Goal: Task Accomplishment & Management: Complete application form

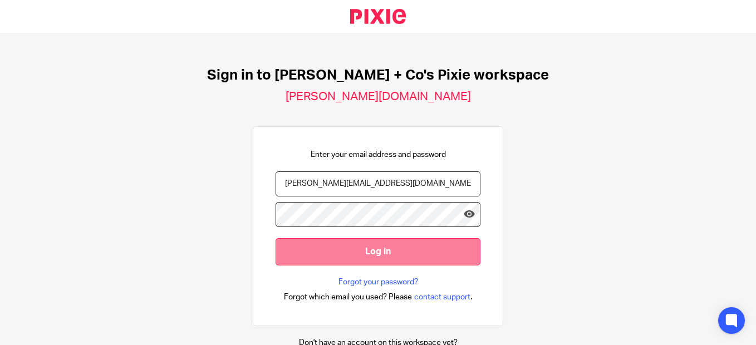
click at [370, 250] on input "Log in" at bounding box center [378, 251] width 205 height 27
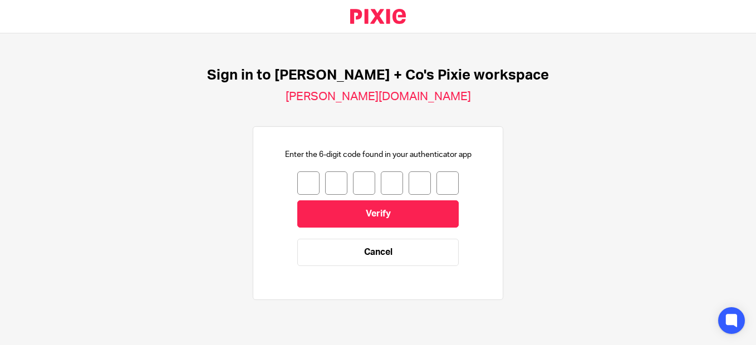
click at [308, 184] on input "number" at bounding box center [308, 182] width 22 height 23
type input "8"
type input "7"
type input "1"
type input "4"
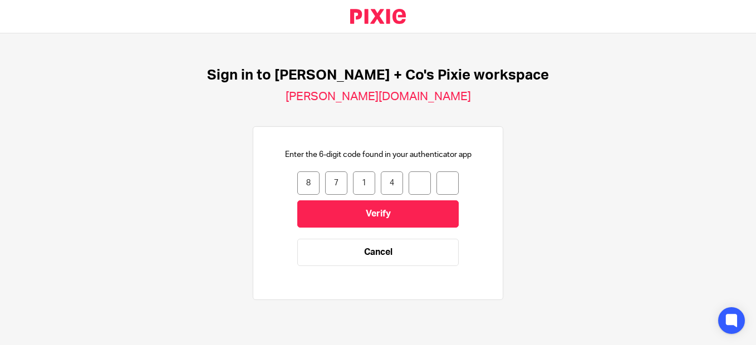
type input "9"
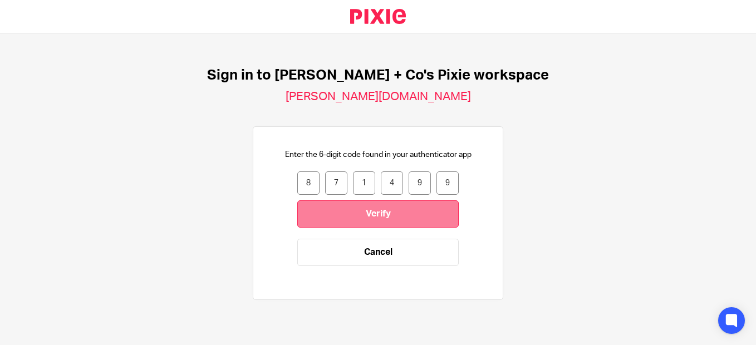
click at [351, 211] on input "Verify" at bounding box center [377, 213] width 161 height 27
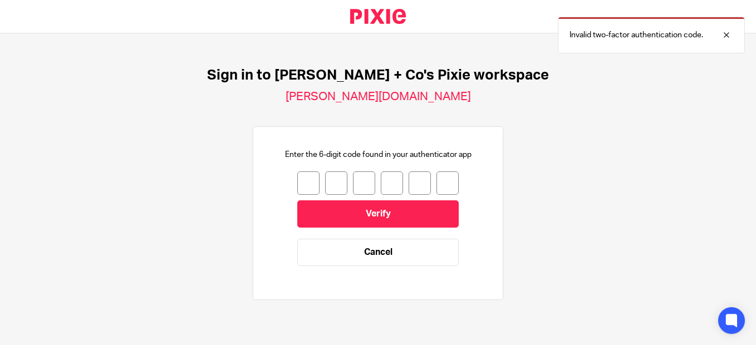
click at [298, 178] on input "number" at bounding box center [308, 182] width 22 height 23
type input "5"
type input "4"
type input "1"
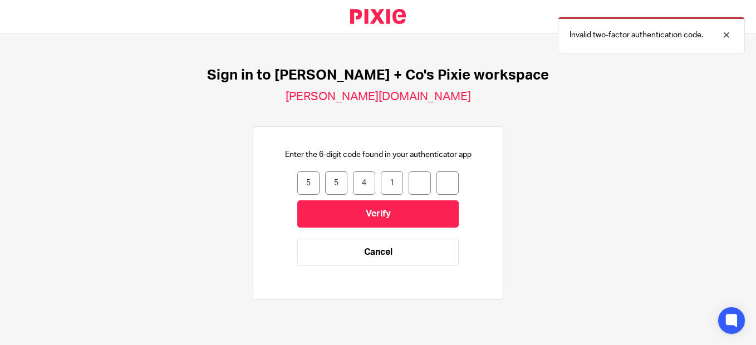
type input "5"
type input "0"
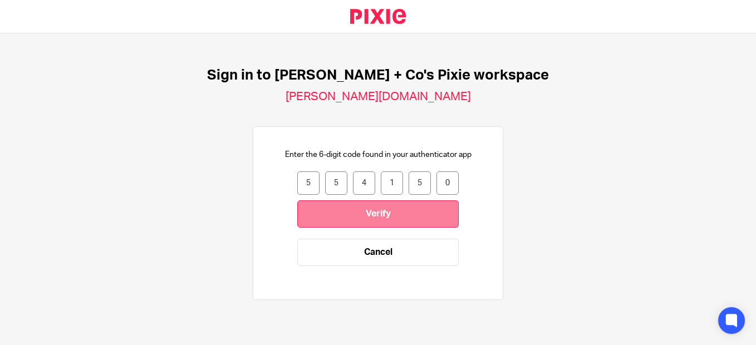
click at [386, 218] on input "Verify" at bounding box center [377, 213] width 161 height 27
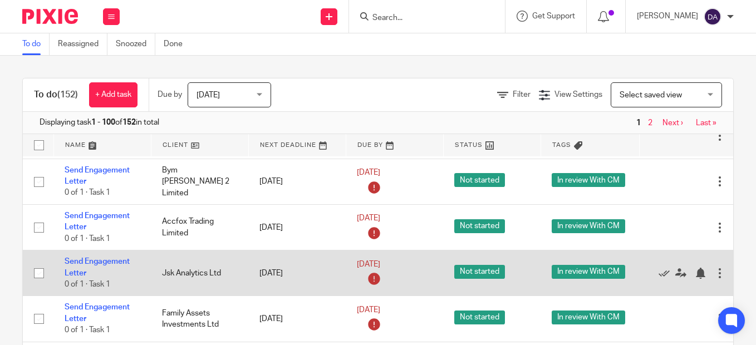
scroll to position [2449, 0]
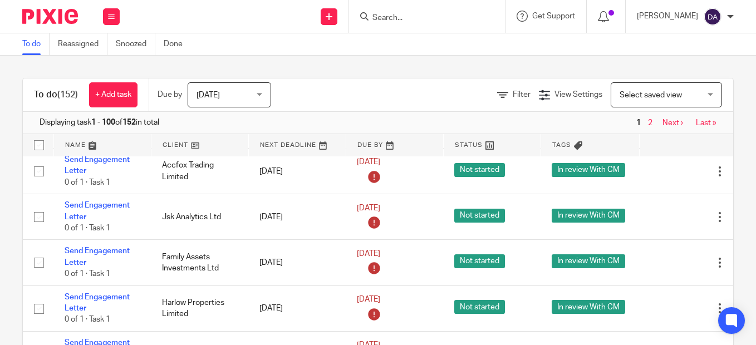
click at [377, 21] on div at bounding box center [425, 16] width 130 height 14
click at [389, 12] on form at bounding box center [430, 16] width 119 height 14
click at [388, 18] on input "Search" at bounding box center [421, 18] width 100 height 10
type input "amorar"
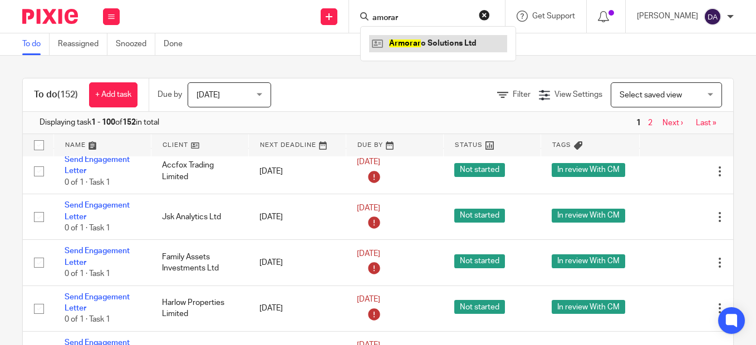
click at [430, 45] on link at bounding box center [438, 43] width 138 height 17
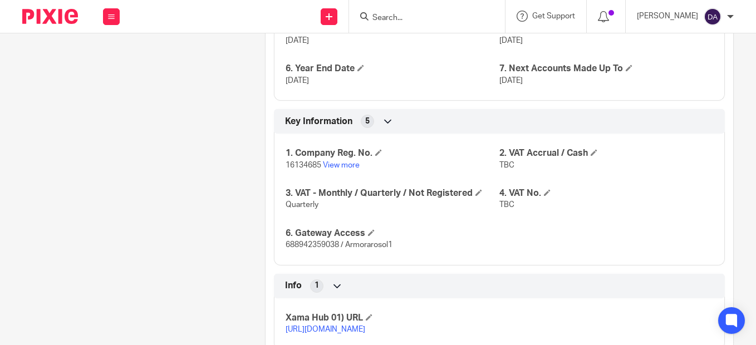
scroll to position [835, 0]
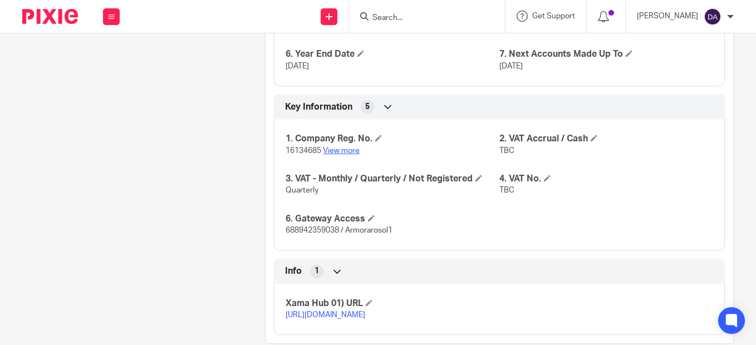
click at [331, 154] on link "View more" at bounding box center [341, 151] width 37 height 8
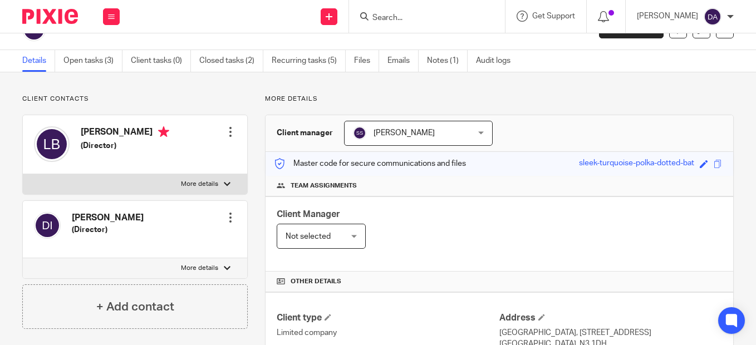
scroll to position [0, 0]
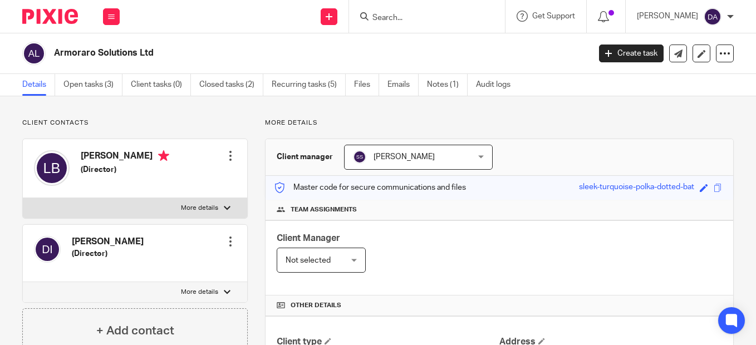
click at [432, 11] on form at bounding box center [430, 16] width 119 height 14
click at [430, 14] on input "Search" at bounding box center [421, 18] width 100 height 10
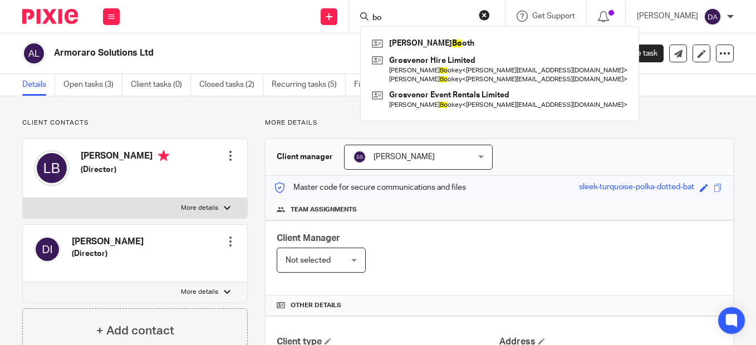
type input "b"
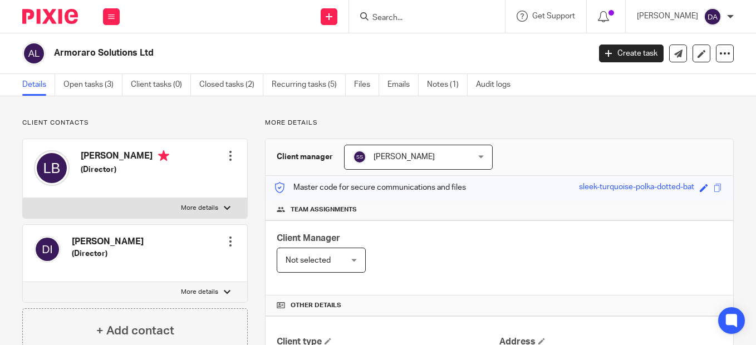
click at [50, 17] on img at bounding box center [50, 16] width 56 height 15
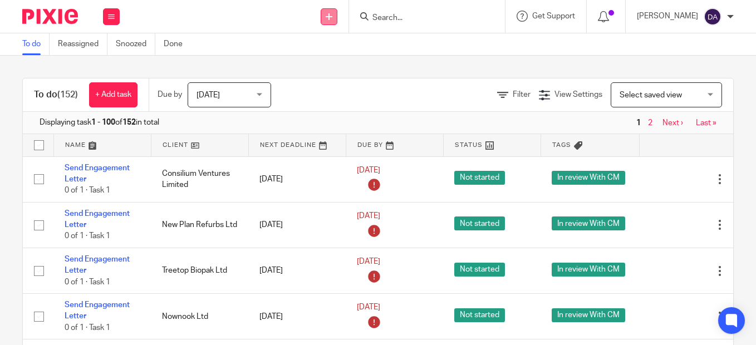
click at [332, 16] on icon at bounding box center [329, 16] width 7 height 7
click at [430, 60] on div "To do (152) + Add task Due by Today Today Today Tomorrow This week Next week Th…" at bounding box center [378, 200] width 756 height 289
click at [332, 17] on icon at bounding box center [329, 16] width 7 height 7
click at [348, 84] on link "Add client" at bounding box center [340, 85] width 68 height 16
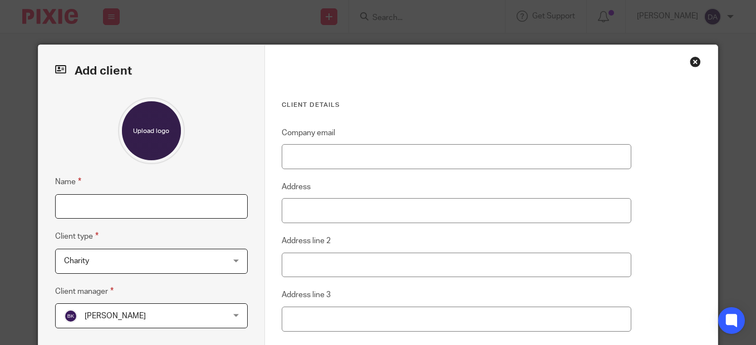
click at [179, 204] on input "Name" at bounding box center [151, 206] width 193 height 25
click at [125, 205] on input "Name" at bounding box center [151, 206] width 193 height 25
type input "Bombah Leisure Limited"
click at [240, 271] on div "Charity Charity" at bounding box center [151, 261] width 193 height 25
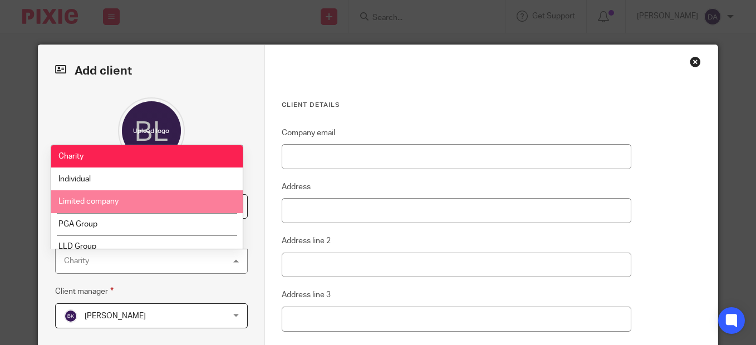
click at [145, 200] on li "Limited company" at bounding box center [146, 201] width 191 height 23
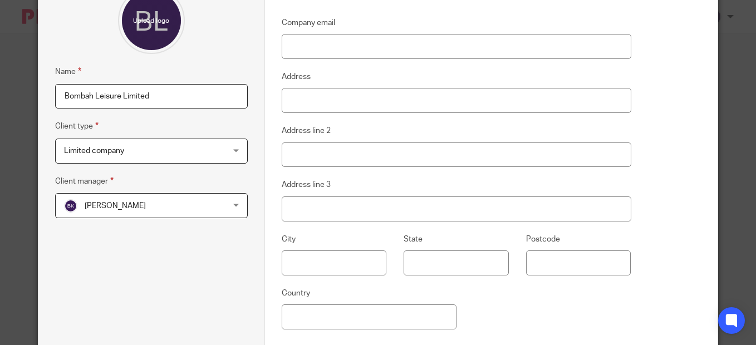
scroll to position [111, 0]
click at [229, 203] on div "[PERSON_NAME] [PERSON_NAME]" at bounding box center [151, 204] width 193 height 25
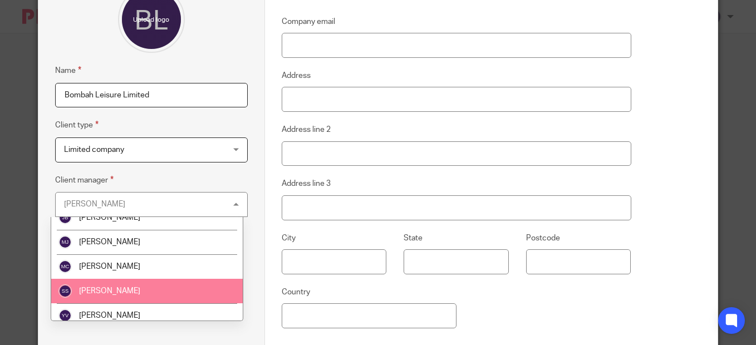
scroll to position [190, 0]
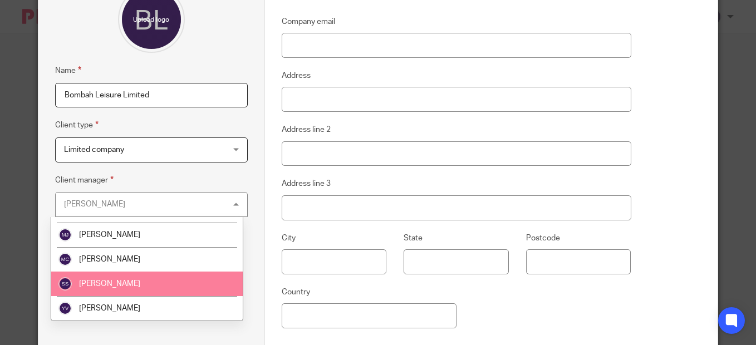
click at [181, 287] on li "[PERSON_NAME]" at bounding box center [146, 284] width 191 height 24
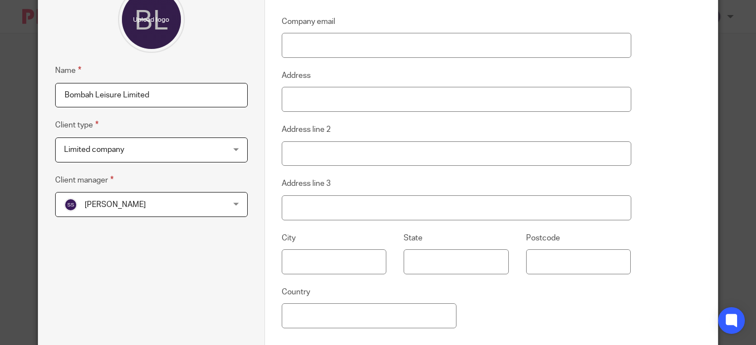
click at [191, 283] on div "Name Bombah Leisure Limited Client type Limited company Limited company Charity…" at bounding box center [151, 149] width 193 height 327
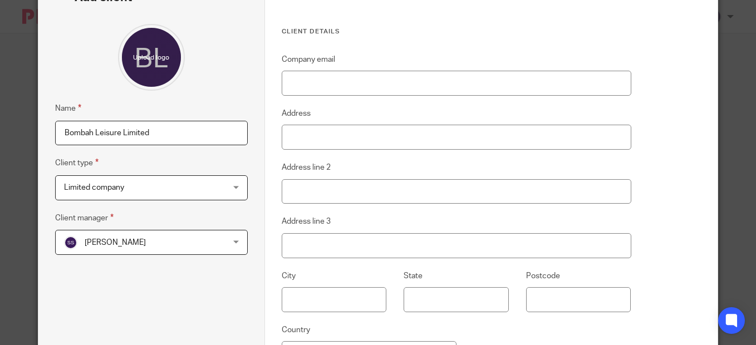
scroll to position [56, 0]
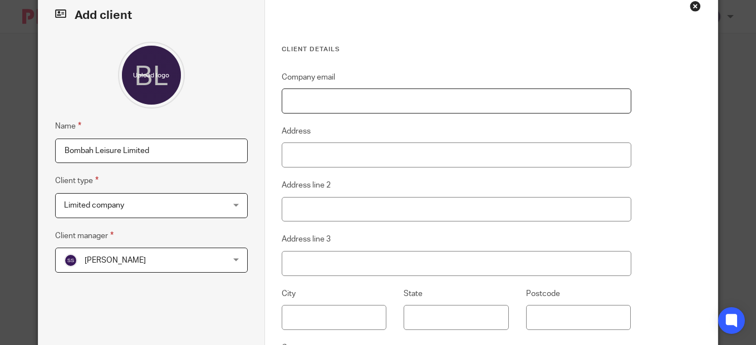
click at [302, 106] on input "Company email" at bounding box center [457, 101] width 350 height 25
click at [674, 145] on div "Client details Company email Address Address line 2 Address line 3 City State P…" at bounding box center [491, 226] width 453 height 474
paste input "[EMAIL_ADDRESS][DOMAIN_NAME]"
type input "[EMAIL_ADDRESS][DOMAIN_NAME]"
click at [292, 152] on input "Address" at bounding box center [457, 155] width 350 height 25
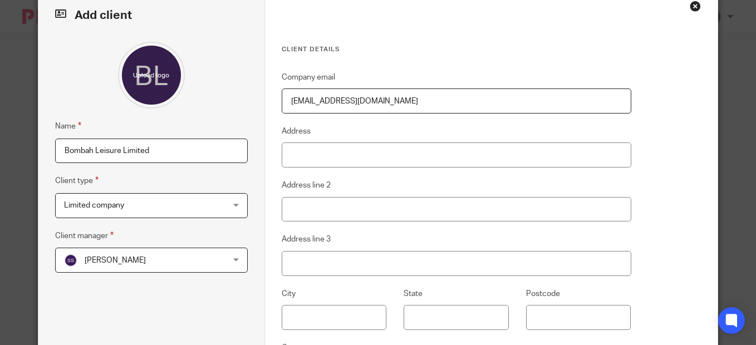
click at [695, 243] on div "Client details Company email [EMAIL_ADDRESS][DOMAIN_NAME] Address Address line …" at bounding box center [491, 226] width 453 height 474
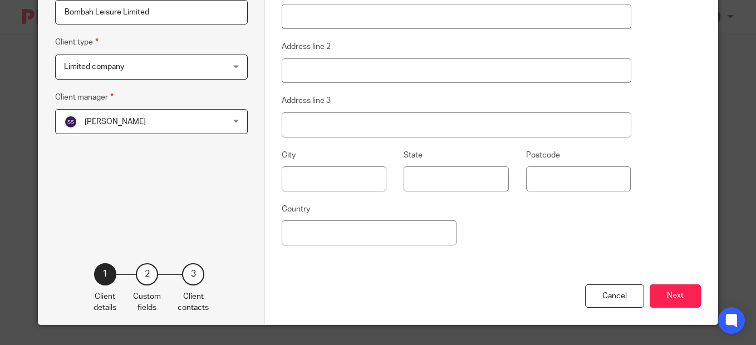
scroll to position [219, 0]
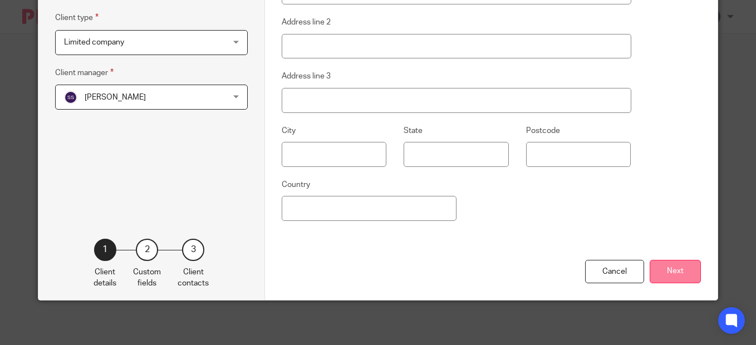
click at [680, 276] on button "Next" at bounding box center [675, 272] width 51 height 24
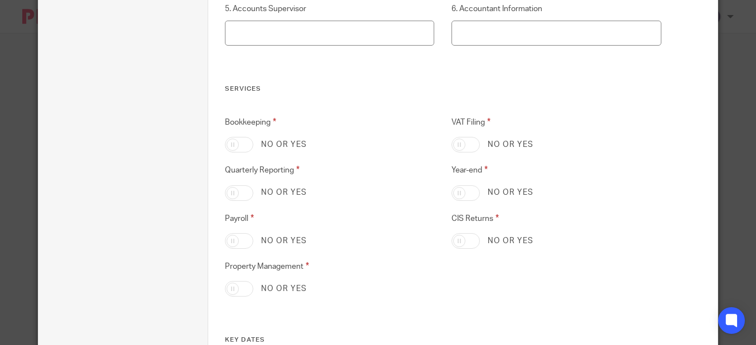
scroll to position [274, 0]
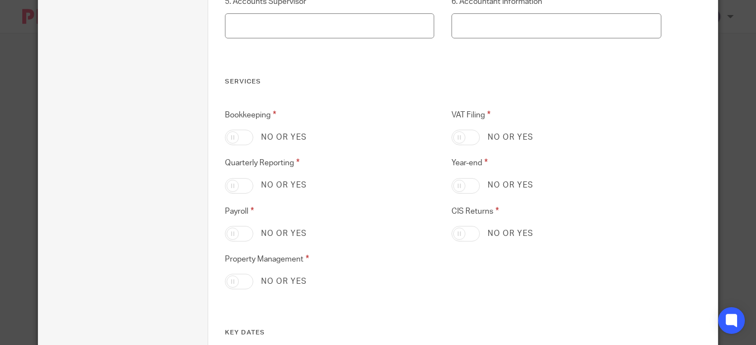
click at [469, 141] on input "VAT Filing" at bounding box center [465, 138] width 28 height 16
checkbox input "true"
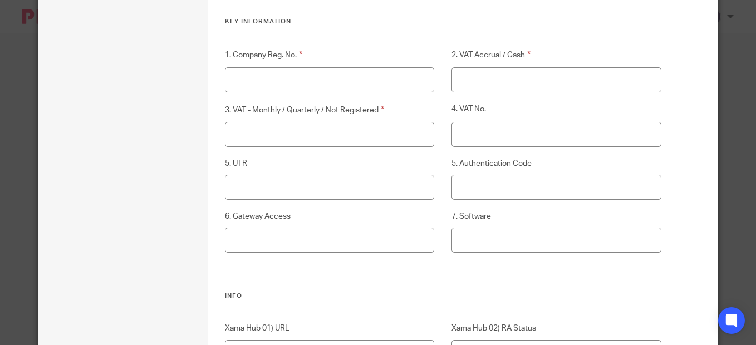
scroll to position [887, 0]
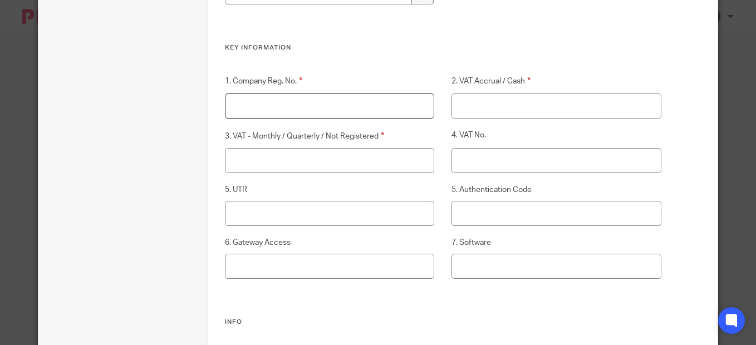
click at [302, 105] on input "1. Company Reg. No." at bounding box center [329, 106] width 209 height 25
paste input "15841659"
type input "15841659"
click at [389, 308] on div "1. Company Reg. No. 15841659 2. VAT Accrual / Cash 3. VAT - Monthly / Quarterly…" at bounding box center [435, 196] width 454 height 243
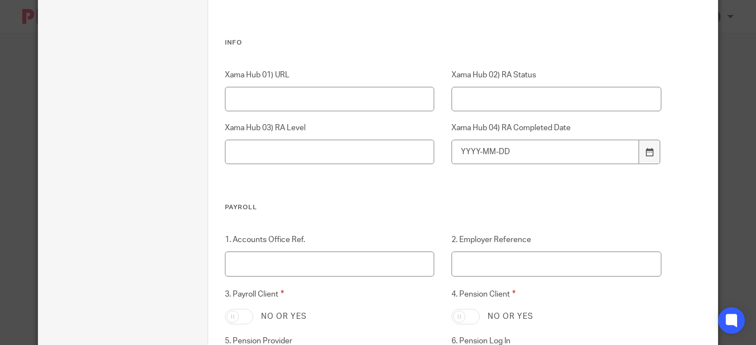
scroll to position [1156, 0]
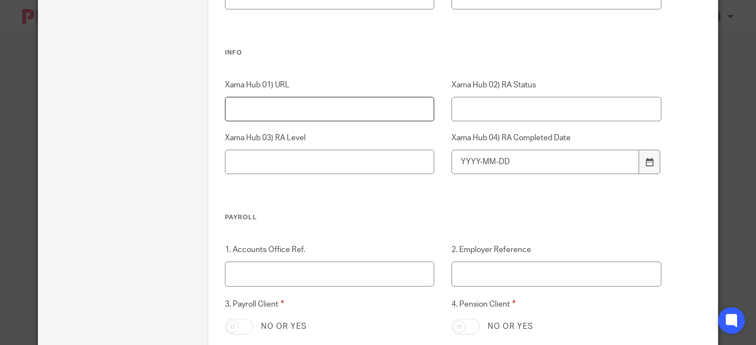
click at [302, 118] on input "Xama Hub 01) URL" at bounding box center [329, 109] width 209 height 25
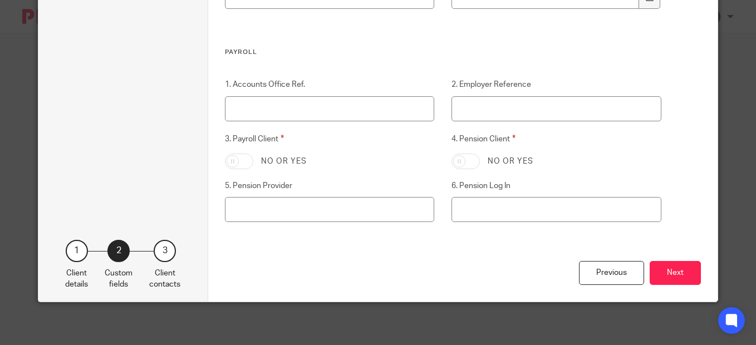
scroll to position [1323, 0]
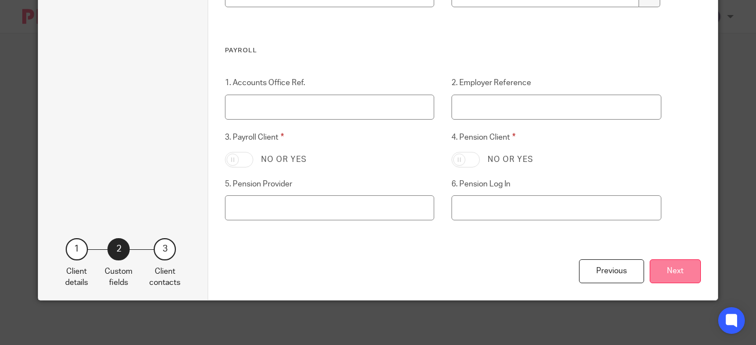
click at [655, 266] on button "Next" at bounding box center [675, 271] width 51 height 24
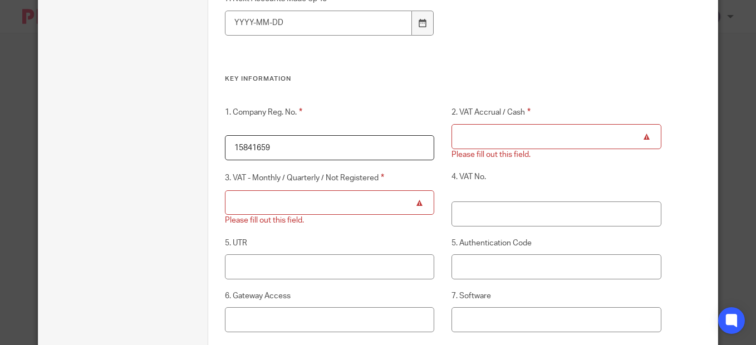
scroll to position [878, 0]
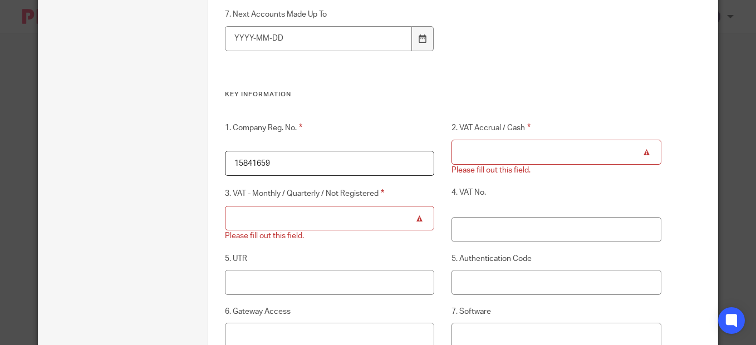
click at [371, 223] on input "3. VAT - Monthly / Quarterly / Not Registered" at bounding box center [329, 218] width 209 height 25
type input "q"
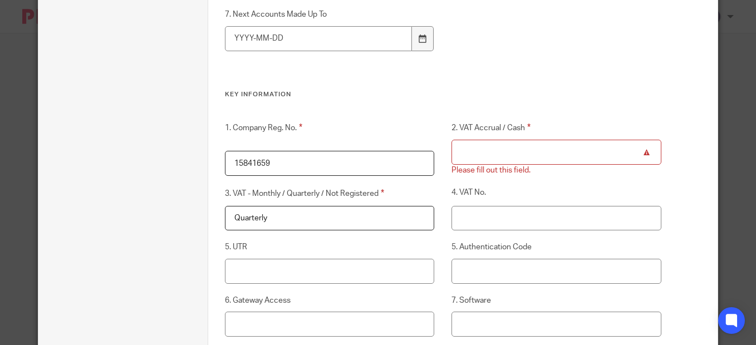
type input "Quarterly"
click at [547, 185] on div "1. Company Reg. No. 15841659 2. VAT Accrual / Cash Please fill out this field. …" at bounding box center [435, 248] width 454 height 254
click at [530, 155] on input "2. VAT Accrual / Cash" at bounding box center [555, 152] width 209 height 25
click at [539, 192] on label "4. VAT No." at bounding box center [555, 193] width 209 height 13
click at [539, 206] on input "4. VAT No." at bounding box center [555, 218] width 209 height 25
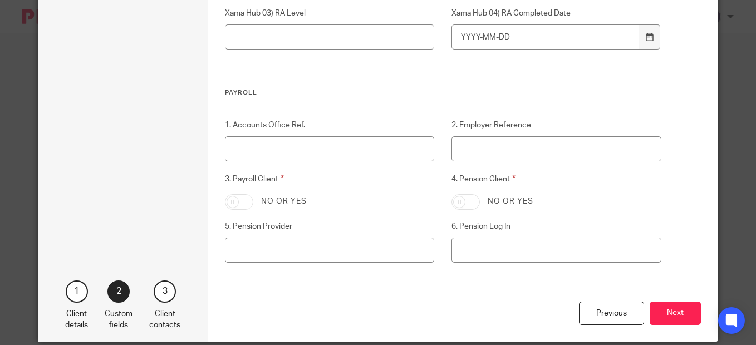
scroll to position [1372, 0]
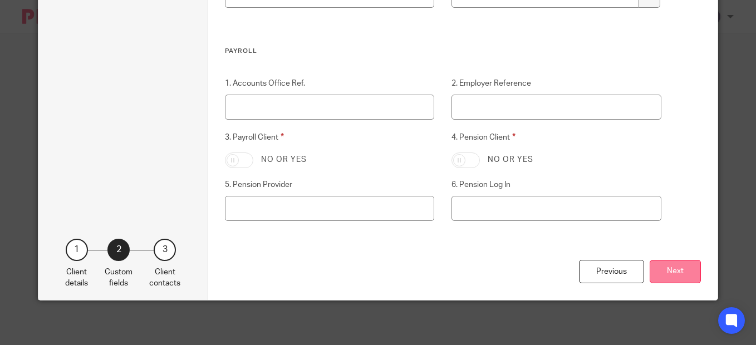
click at [667, 271] on button "Next" at bounding box center [675, 272] width 51 height 24
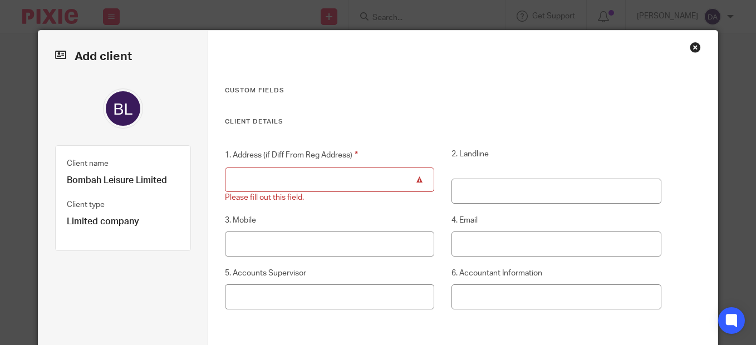
scroll to position [0, 0]
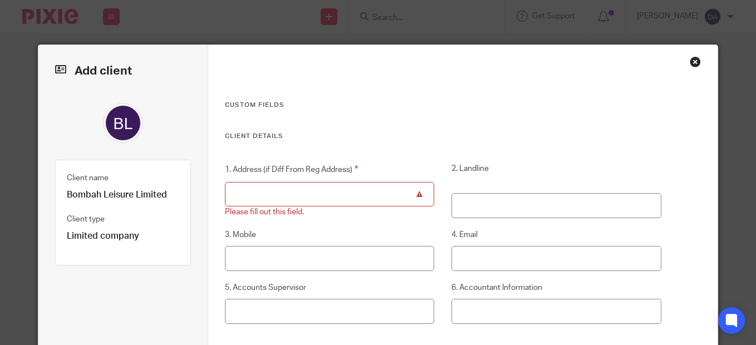
click at [298, 197] on input "1. Address (if Diff From Reg Address)" at bounding box center [329, 194] width 209 height 25
click at [503, 107] on h3 "Custom fields" at bounding box center [443, 105] width 436 height 9
